Goal: Information Seeking & Learning: Learn about a topic

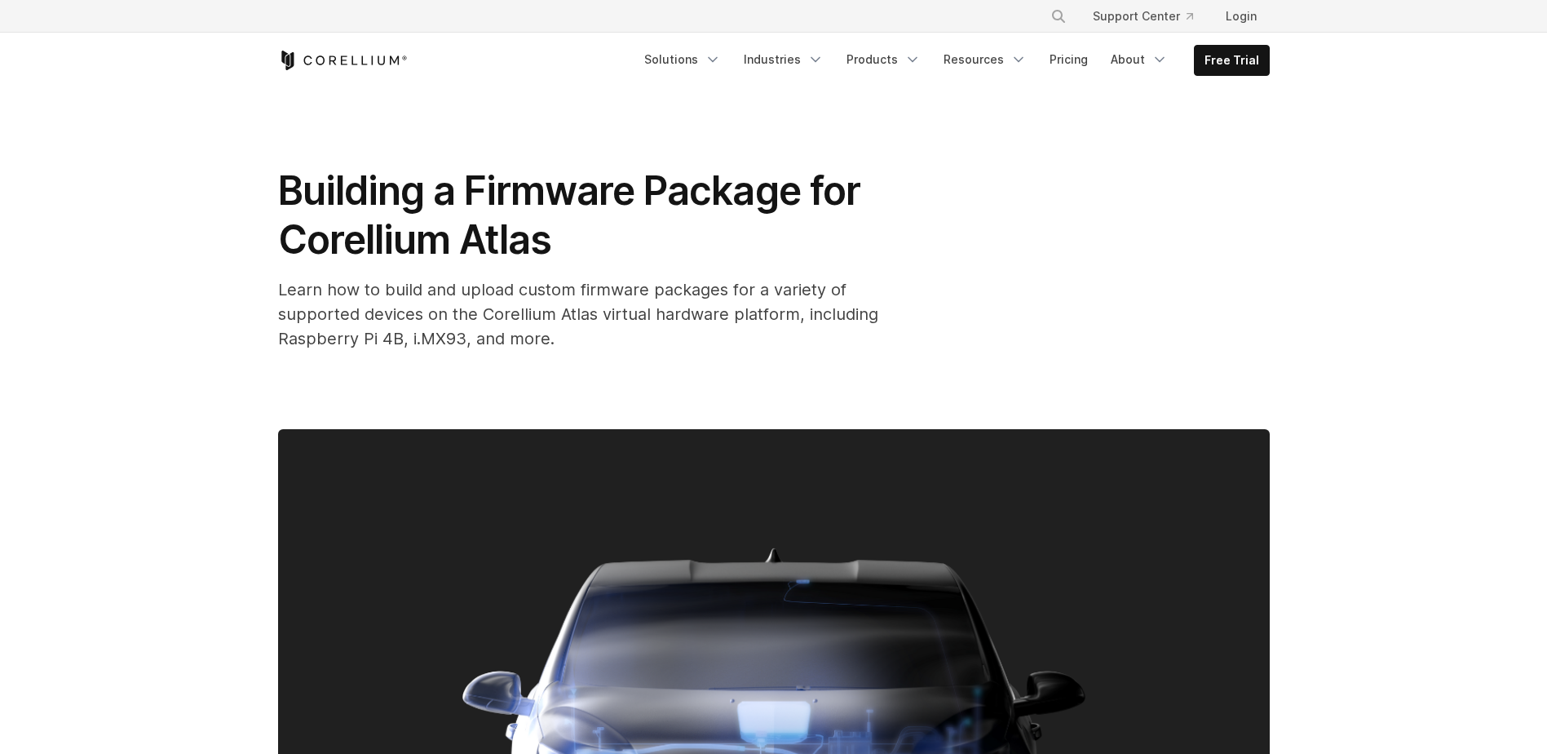
click at [647, 178] on span "Building a Firmware Package for Corellium Atlas" at bounding box center [573, 214] width 591 height 97
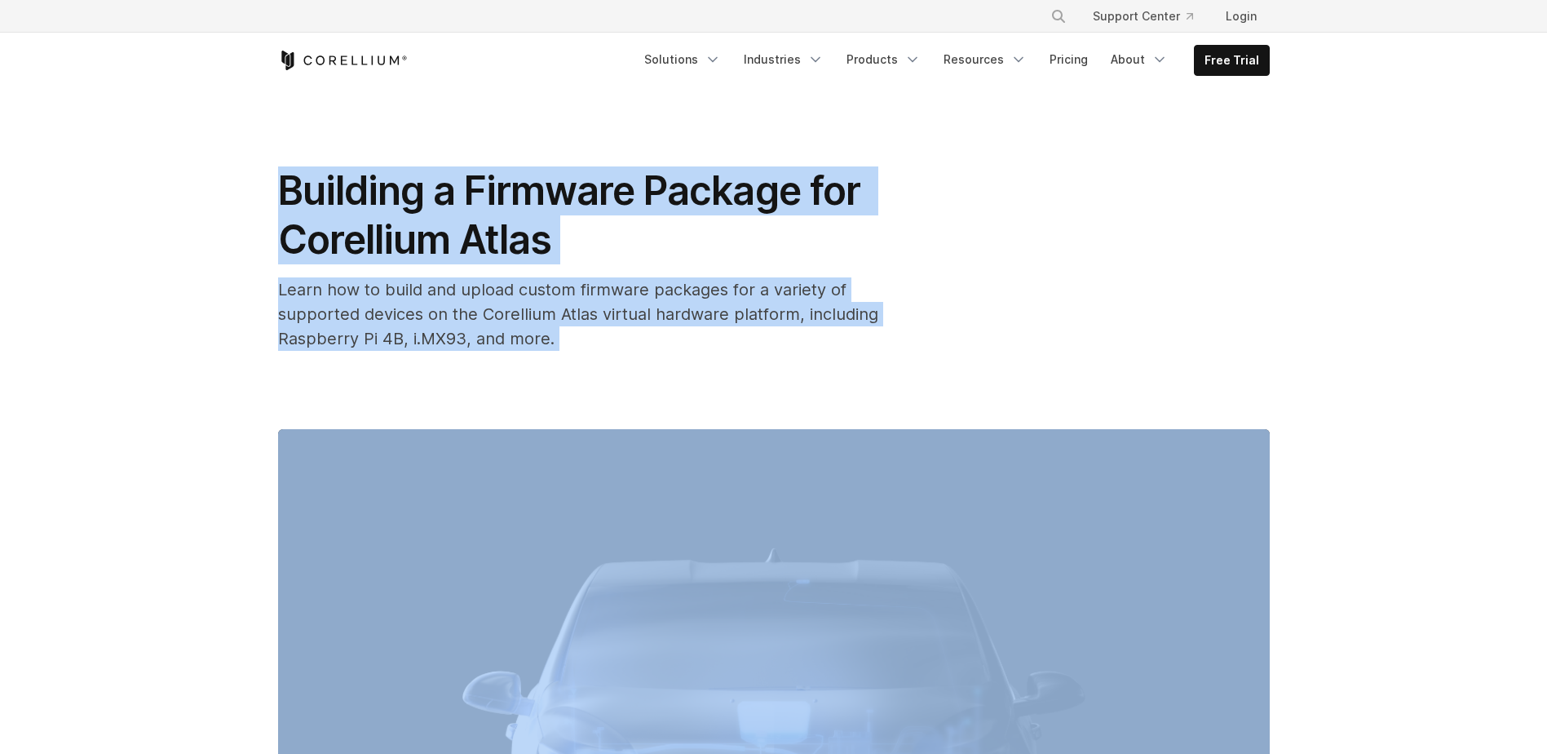
click at [515, 205] on span "Building a Firmware Package for Corellium Atlas" at bounding box center [573, 214] width 591 height 97
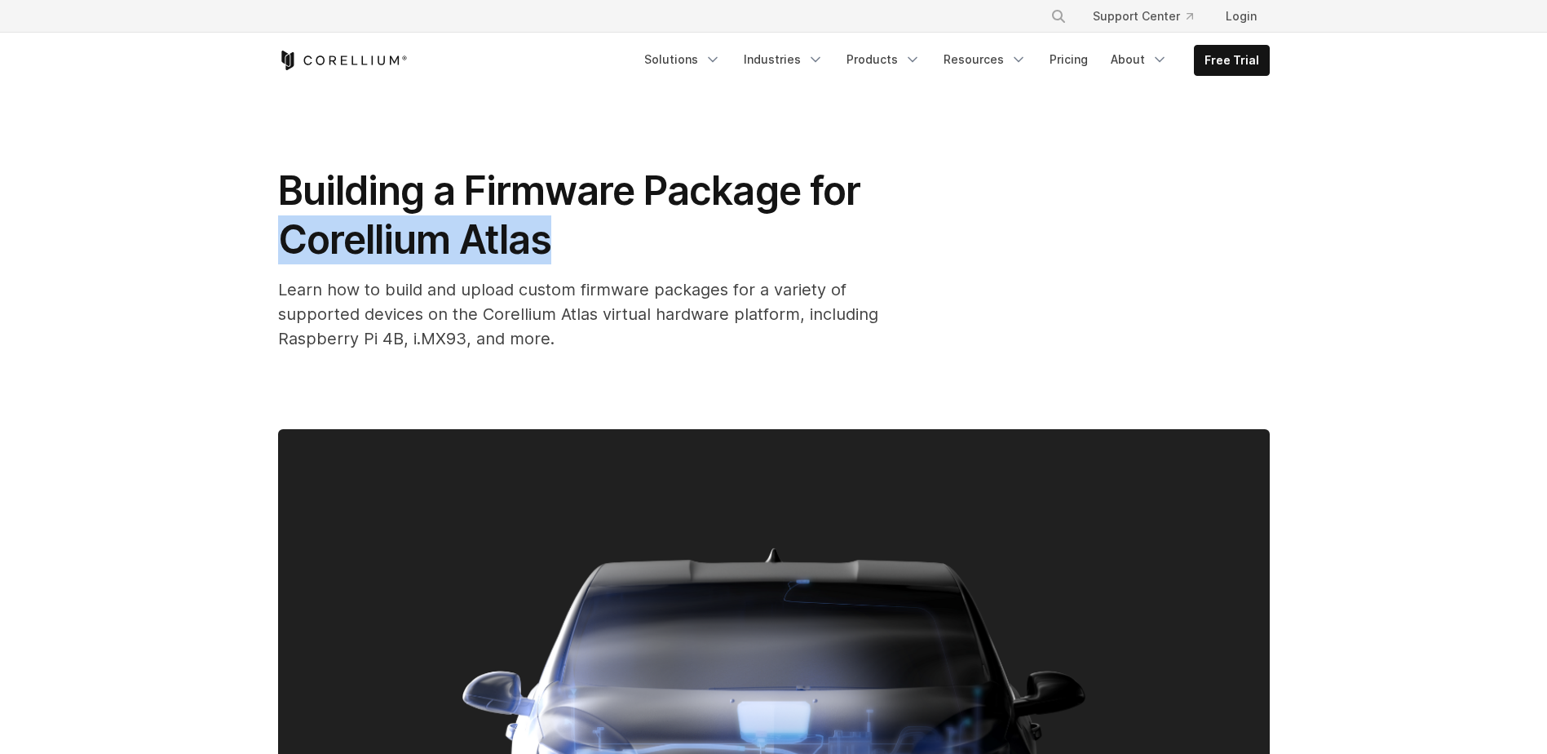
drag, startPoint x: 280, startPoint y: 244, endPoint x: 546, endPoint y: 253, distance: 266.8
click at [546, 253] on div "Building a Firmware Package for Corellium Atlas Learn how to build and upload c…" at bounding box center [774, 628] width 1044 height 1081
copy span "Corellium Atlas"
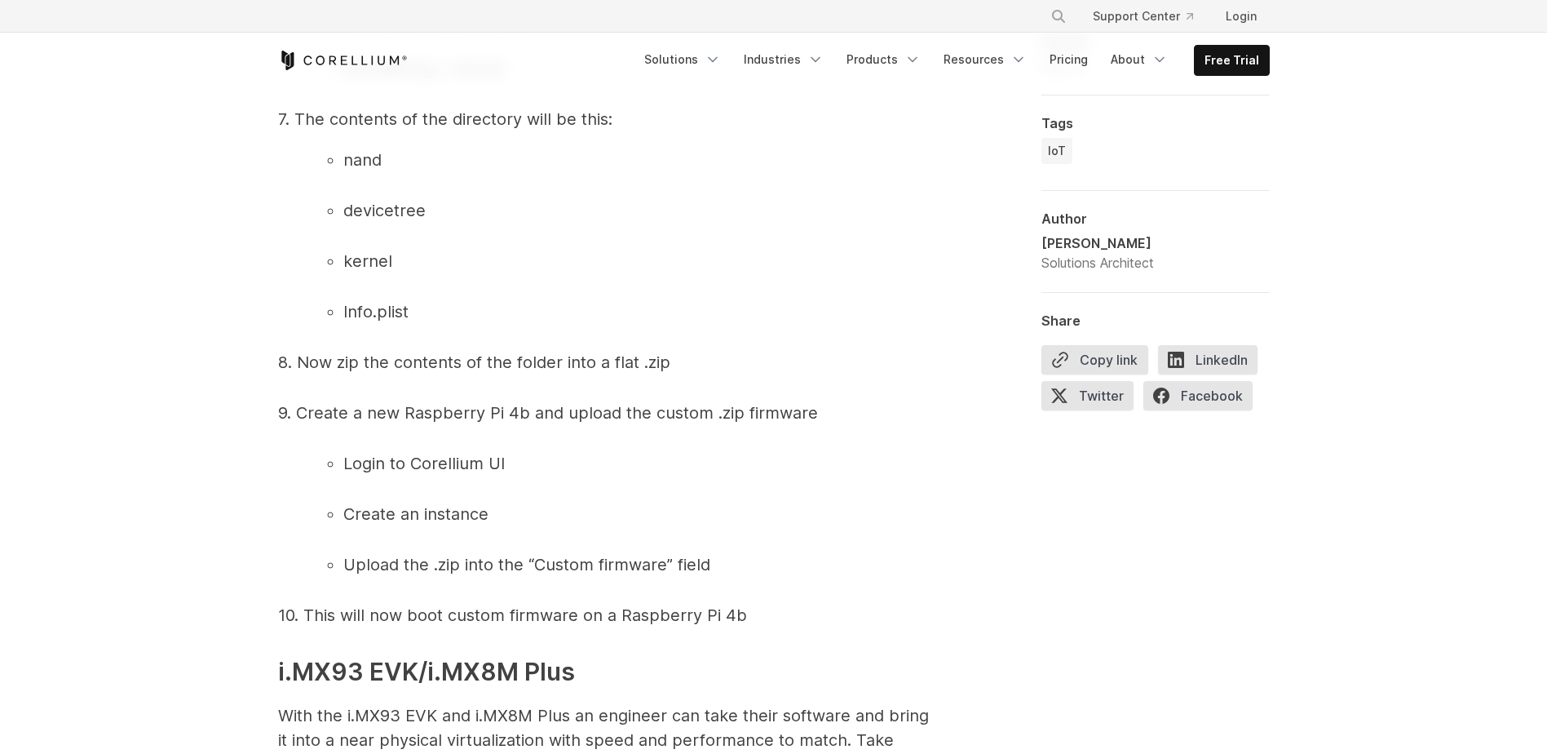
scroll to position [3425, 0]
